Goal: Book appointment/travel/reservation

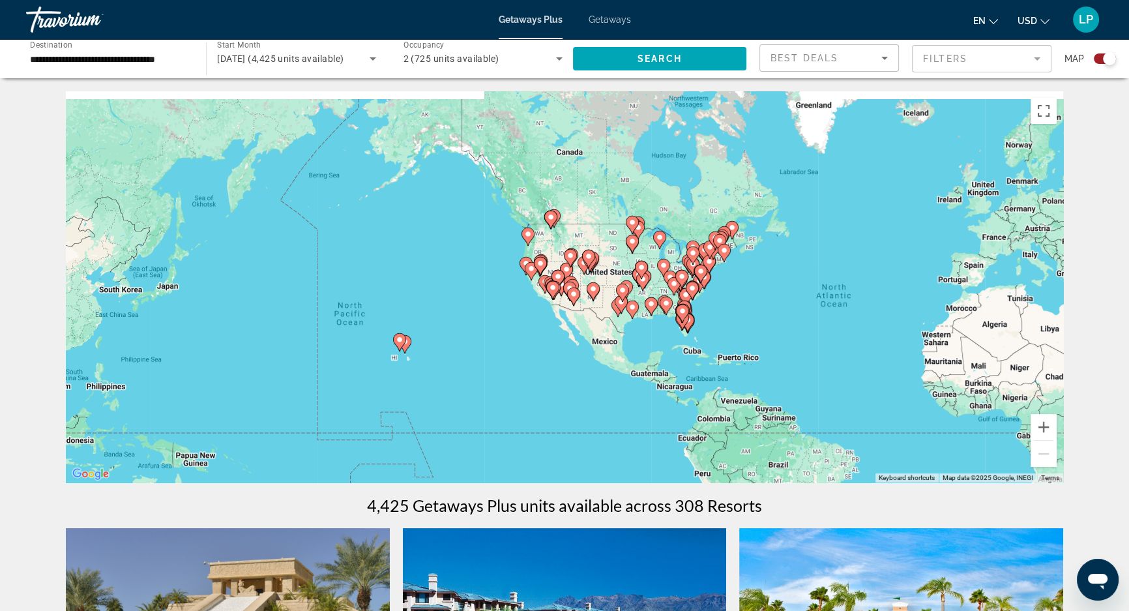
drag, startPoint x: 261, startPoint y: 205, endPoint x: 581, endPoint y: 237, distance: 321.6
click at [581, 237] on div "To activate drag with keyboard, press Alt + Enter. Once in keyboard drag state,…" at bounding box center [564, 286] width 997 height 391
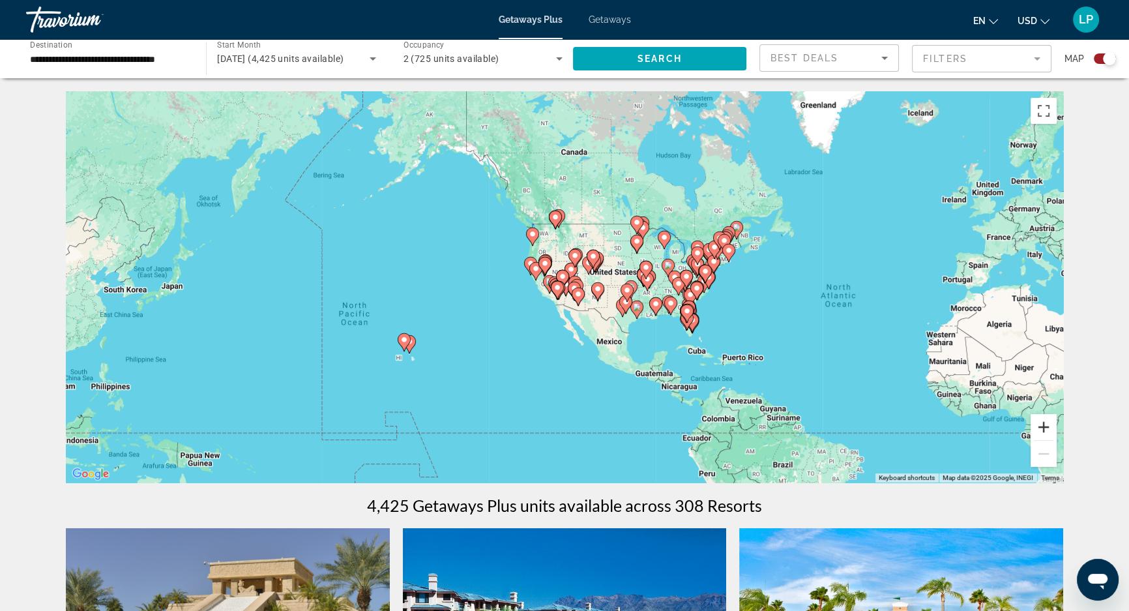
click at [1045, 425] on button "Zoom in" at bounding box center [1043, 427] width 26 height 26
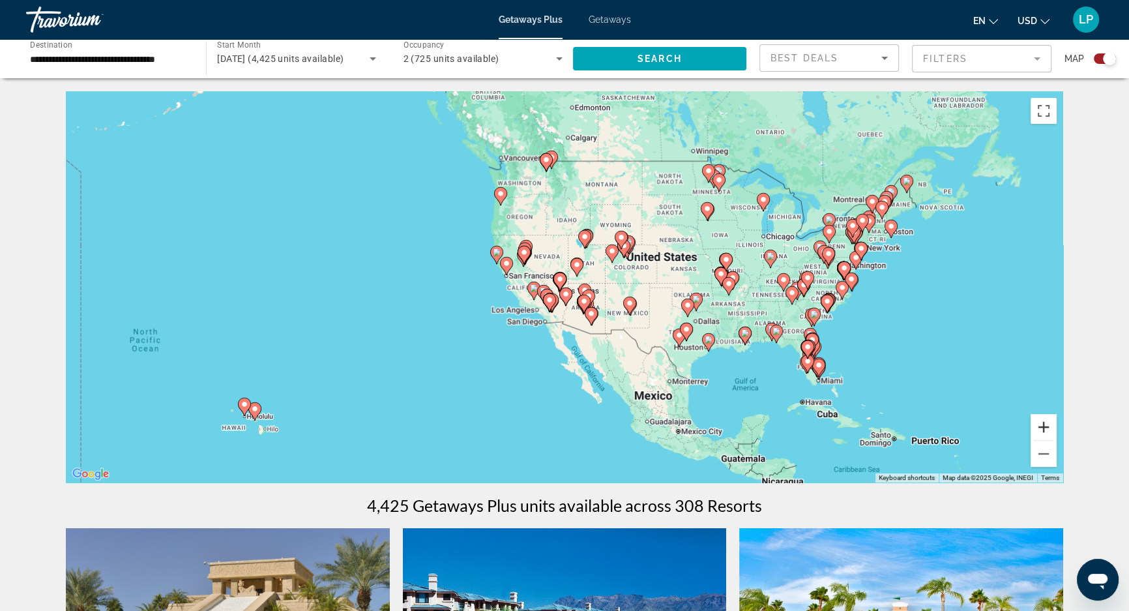
click at [1045, 425] on button "Zoom in" at bounding box center [1043, 427] width 26 height 26
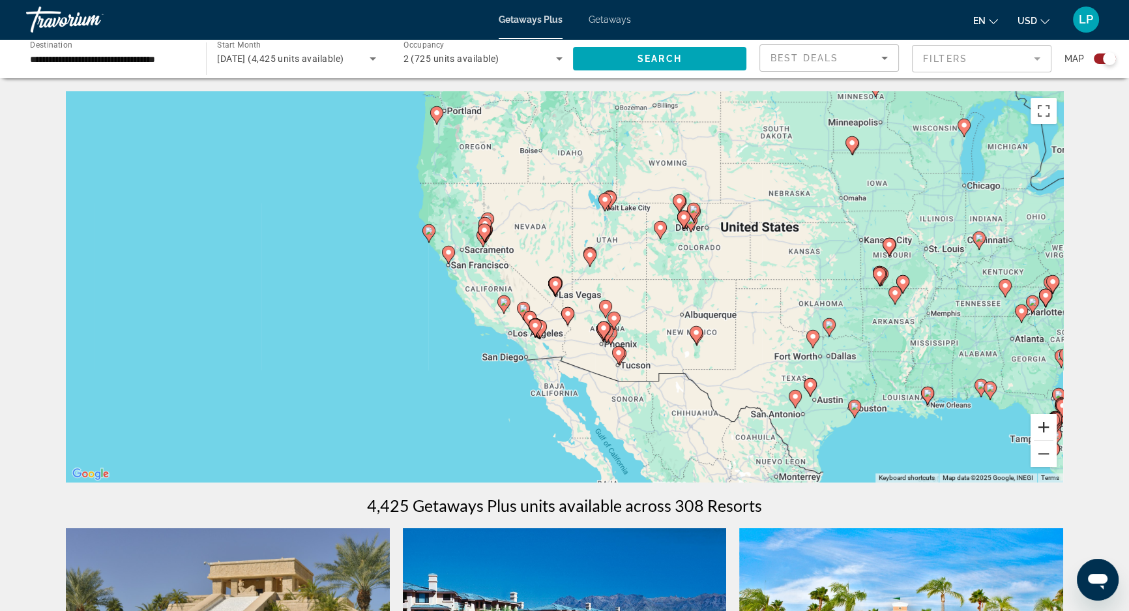
click at [1045, 425] on button "Zoom in" at bounding box center [1043, 427] width 26 height 26
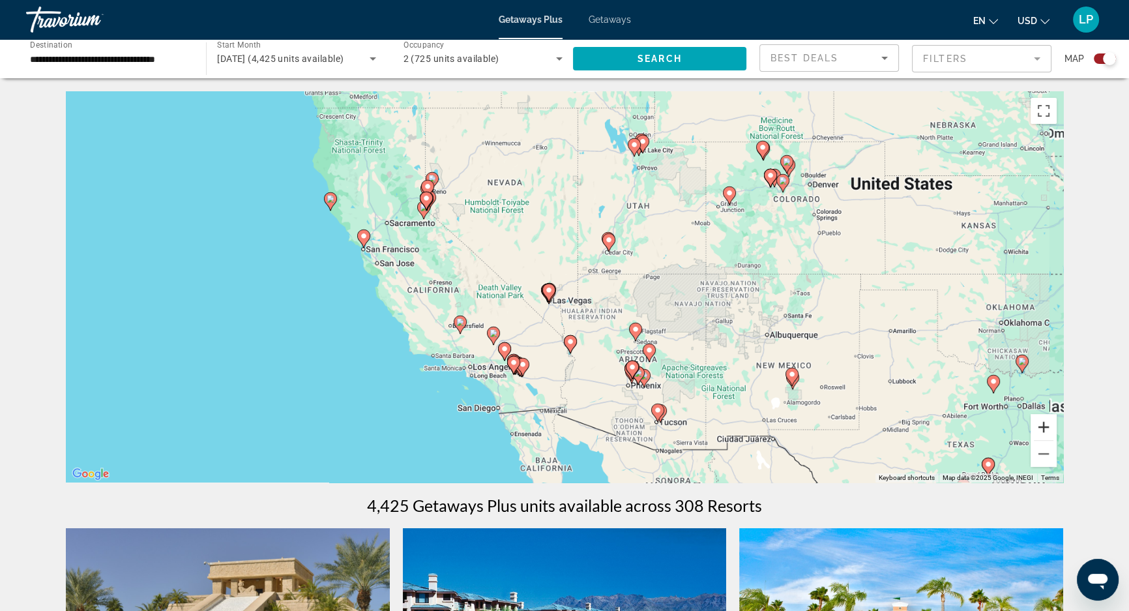
click at [1045, 425] on button "Zoom in" at bounding box center [1043, 427] width 26 height 26
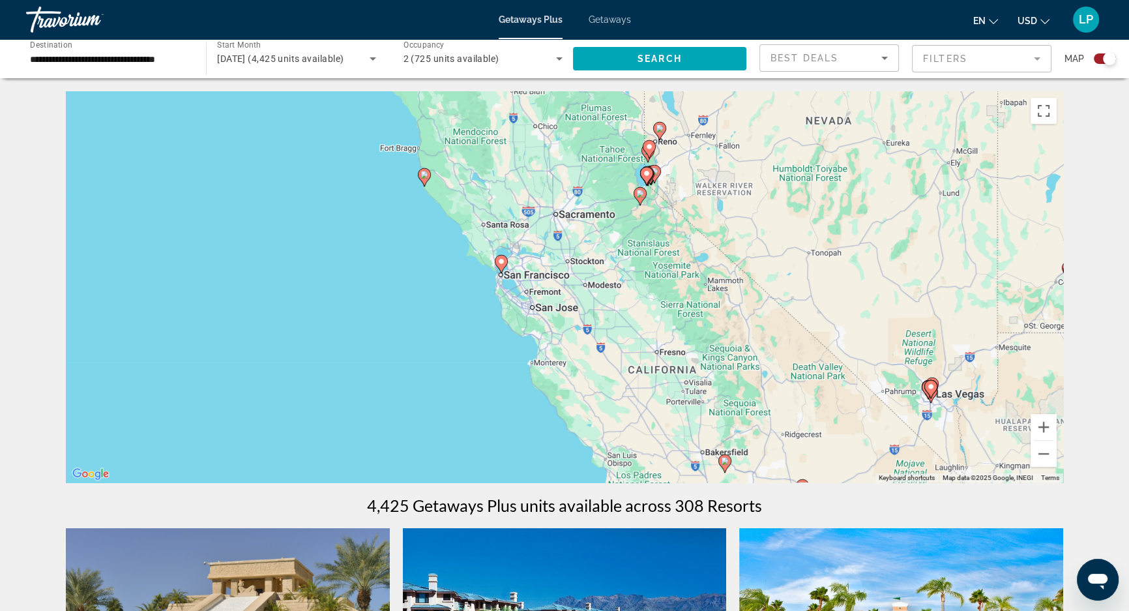
drag, startPoint x: 214, startPoint y: 293, endPoint x: 620, endPoint y: 368, distance: 412.9
click at [620, 368] on div "To activate drag with keyboard, press Alt + Enter. Once in keyboard drag state,…" at bounding box center [564, 286] width 997 height 391
click at [500, 260] on image "Main content" at bounding box center [501, 261] width 8 height 8
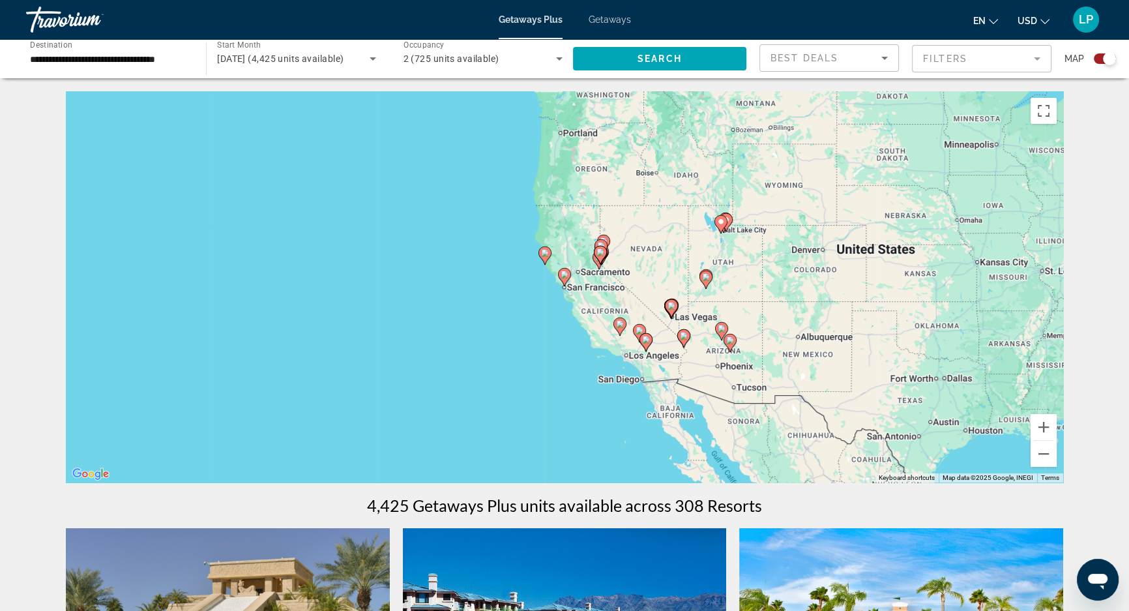
click at [563, 275] on image "Main content" at bounding box center [564, 274] width 8 height 8
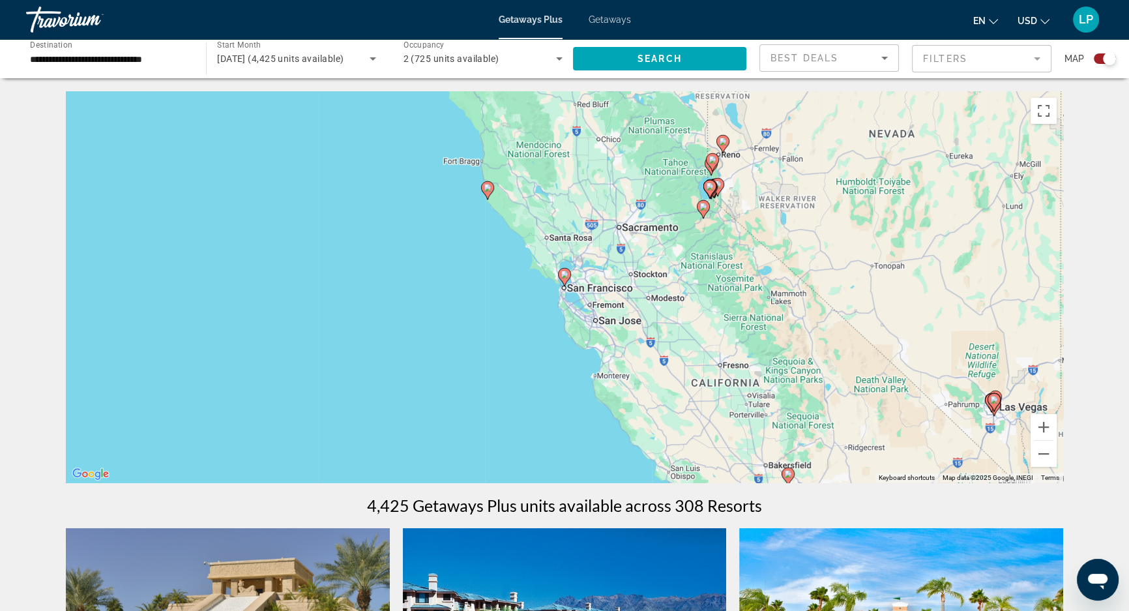
click at [563, 275] on image "Main content" at bounding box center [564, 274] width 8 height 8
type input "**********"
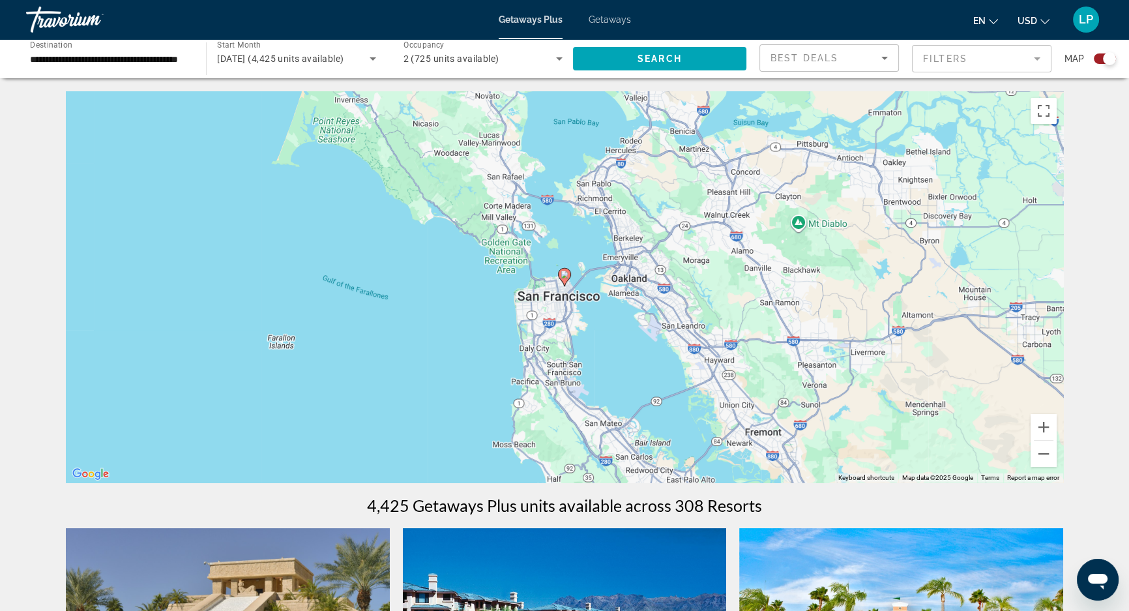
click at [563, 275] on image "Main content" at bounding box center [564, 274] width 8 height 8
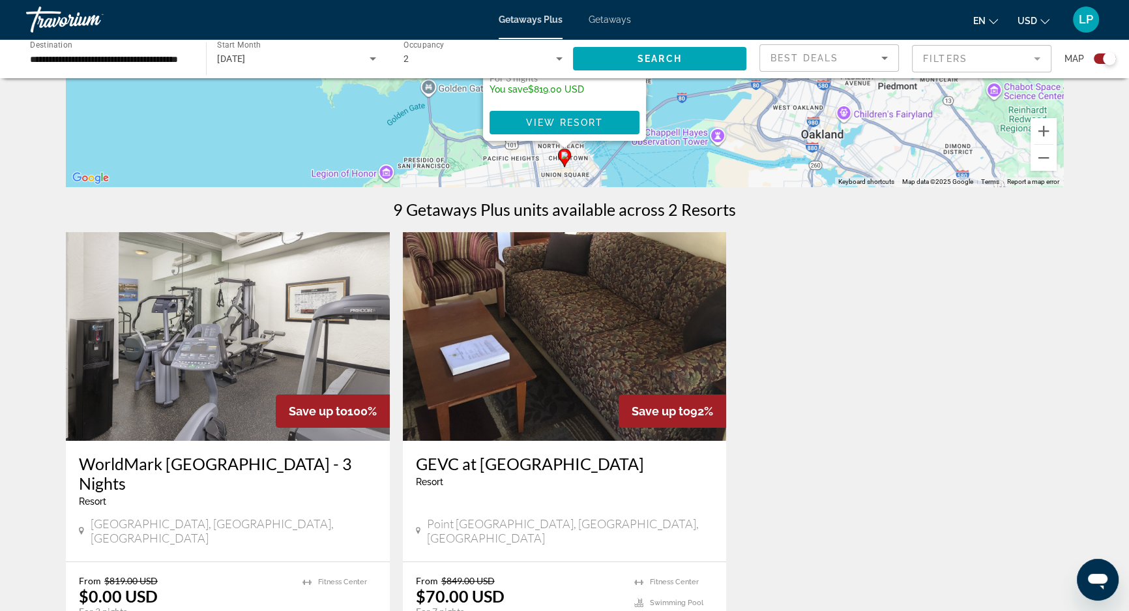
scroll to position [474, 0]
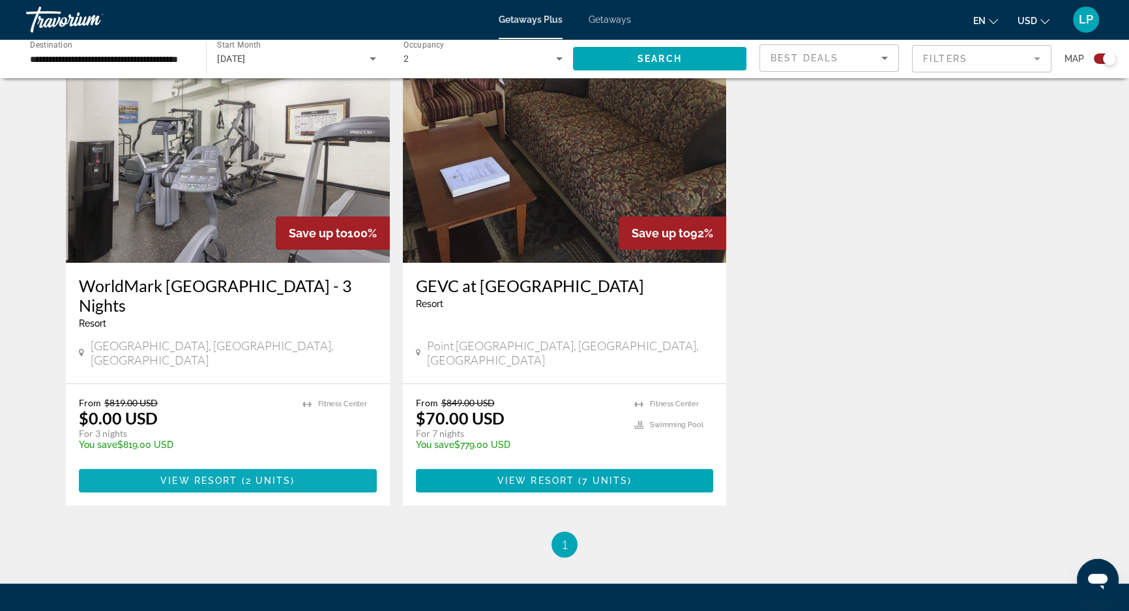
click at [240, 475] on span "Main content" at bounding box center [239, 480] width 4 height 10
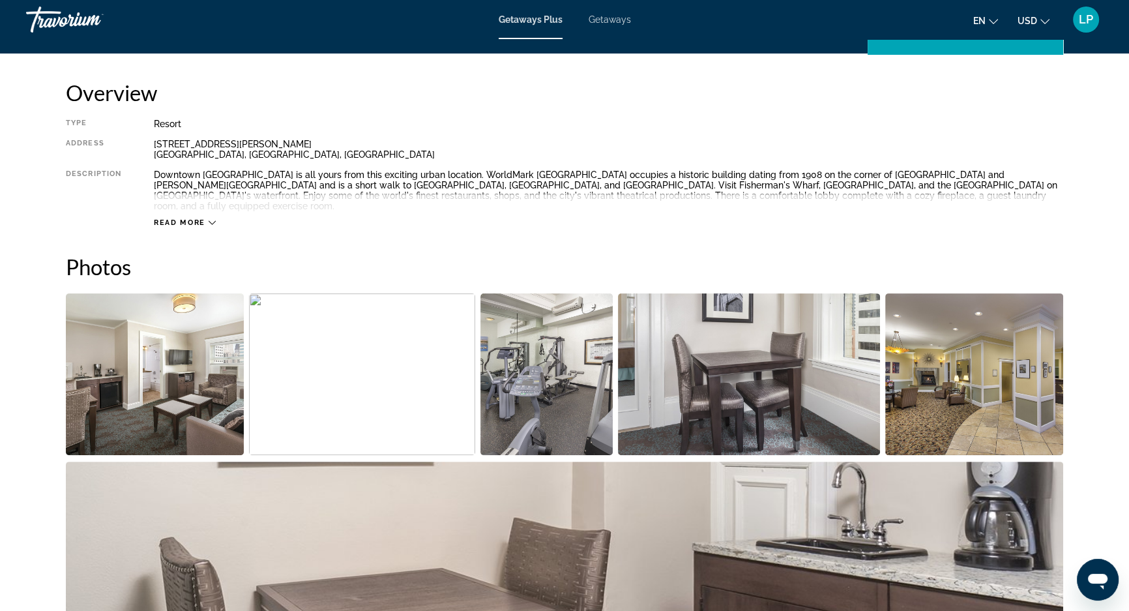
scroll to position [261, 0]
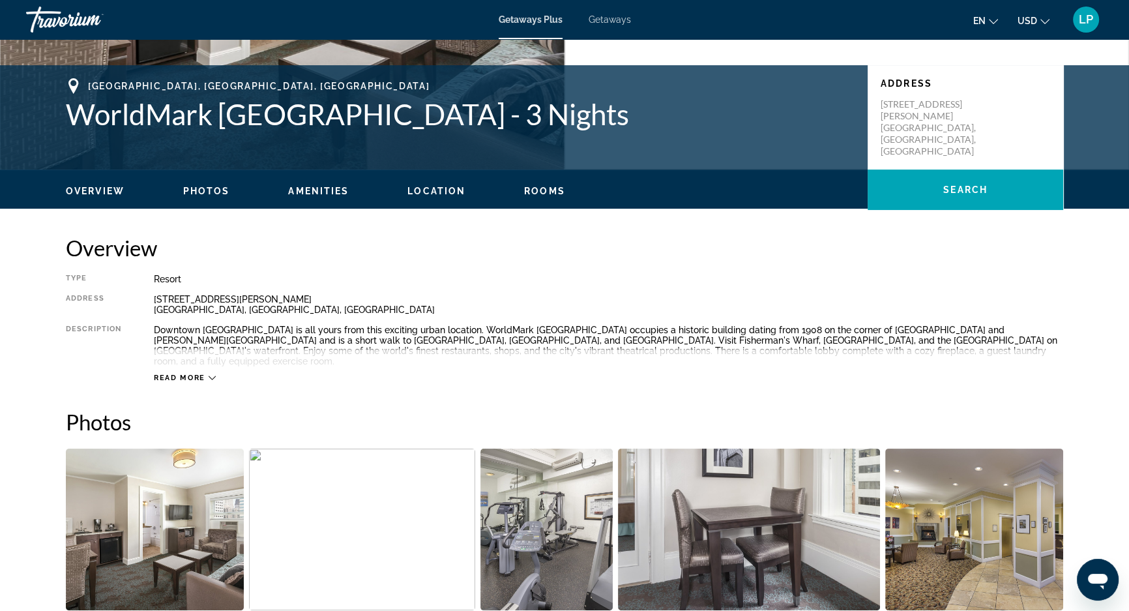
click at [210, 374] on icon "Main content" at bounding box center [212, 377] width 7 height 7
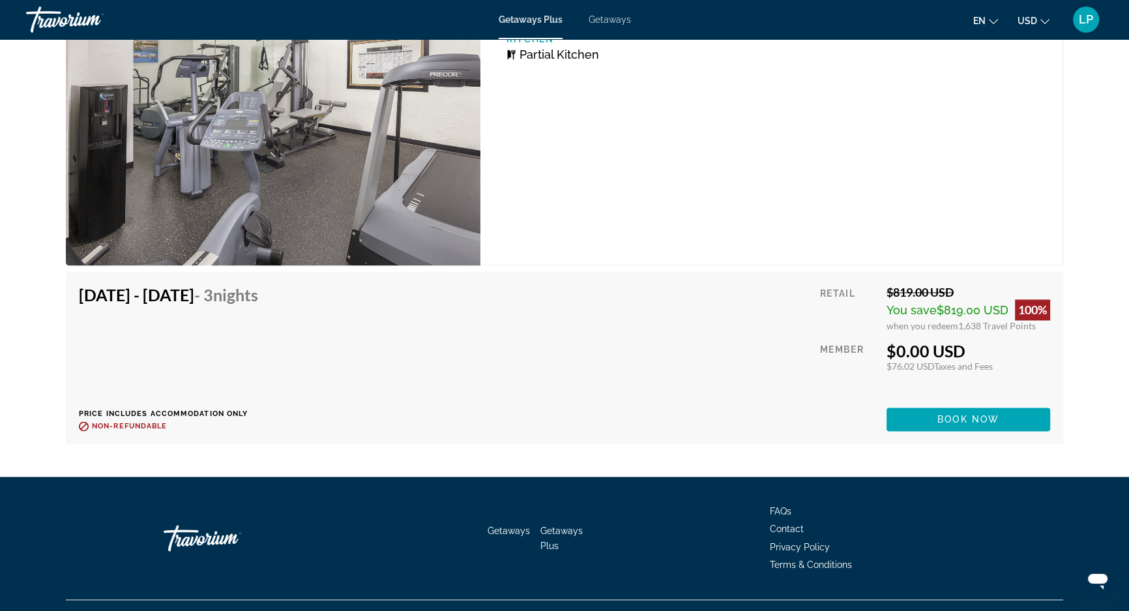
scroll to position [2571, 0]
